Goal: Find specific page/section: Find specific page/section

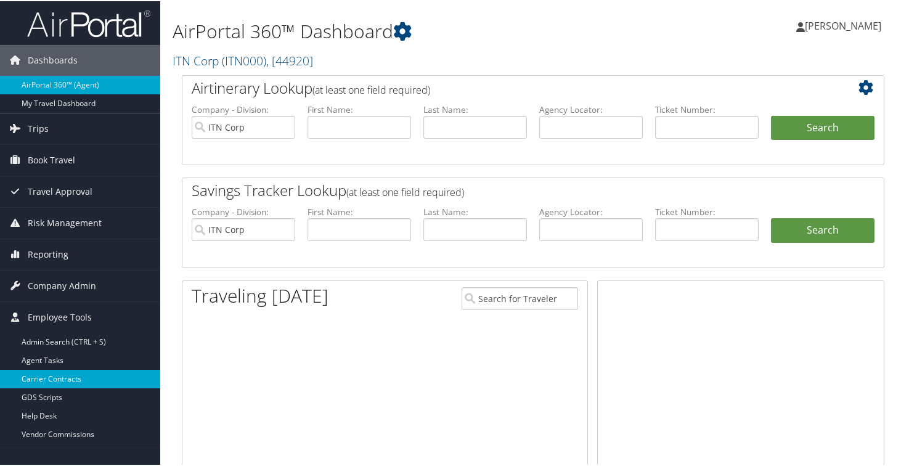
click at [55, 383] on link "Carrier Contracts" at bounding box center [80, 377] width 160 height 18
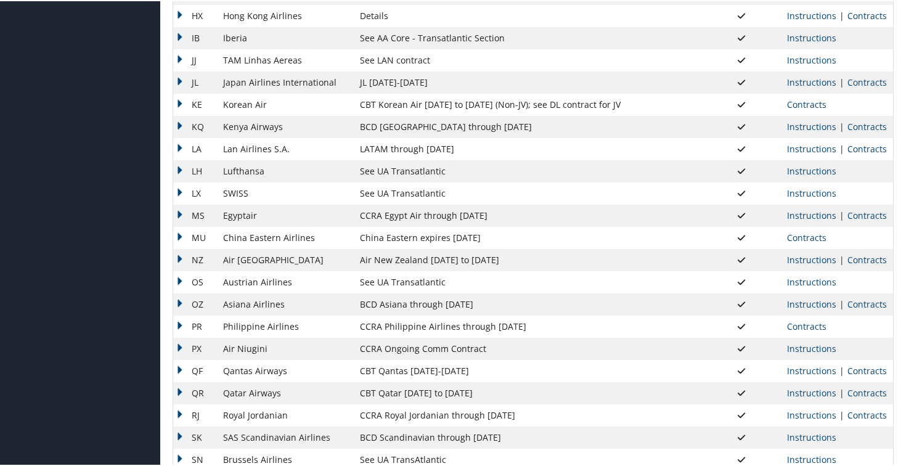
scroll to position [726, 0]
click at [869, 148] on link "Contracts" at bounding box center [866, 149] width 39 height 12
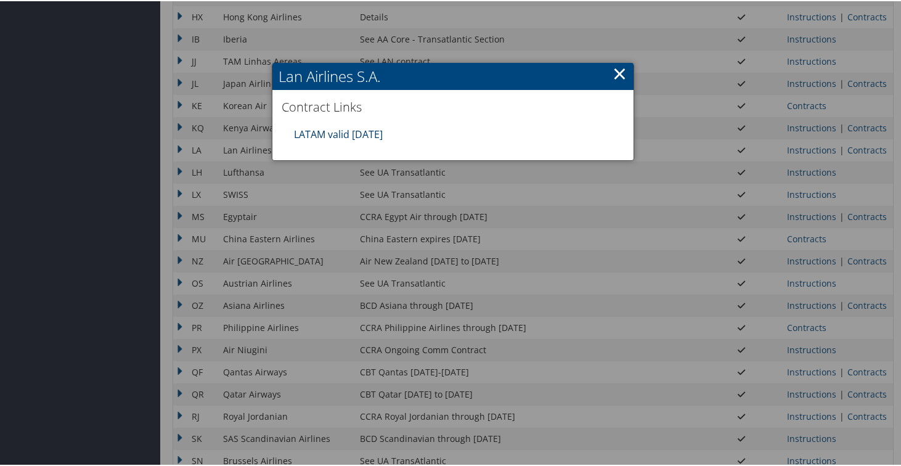
click at [345, 134] on link "LATAM valid 31DEC25" at bounding box center [338, 133] width 89 height 14
